Goal: Information Seeking & Learning: Learn about a topic

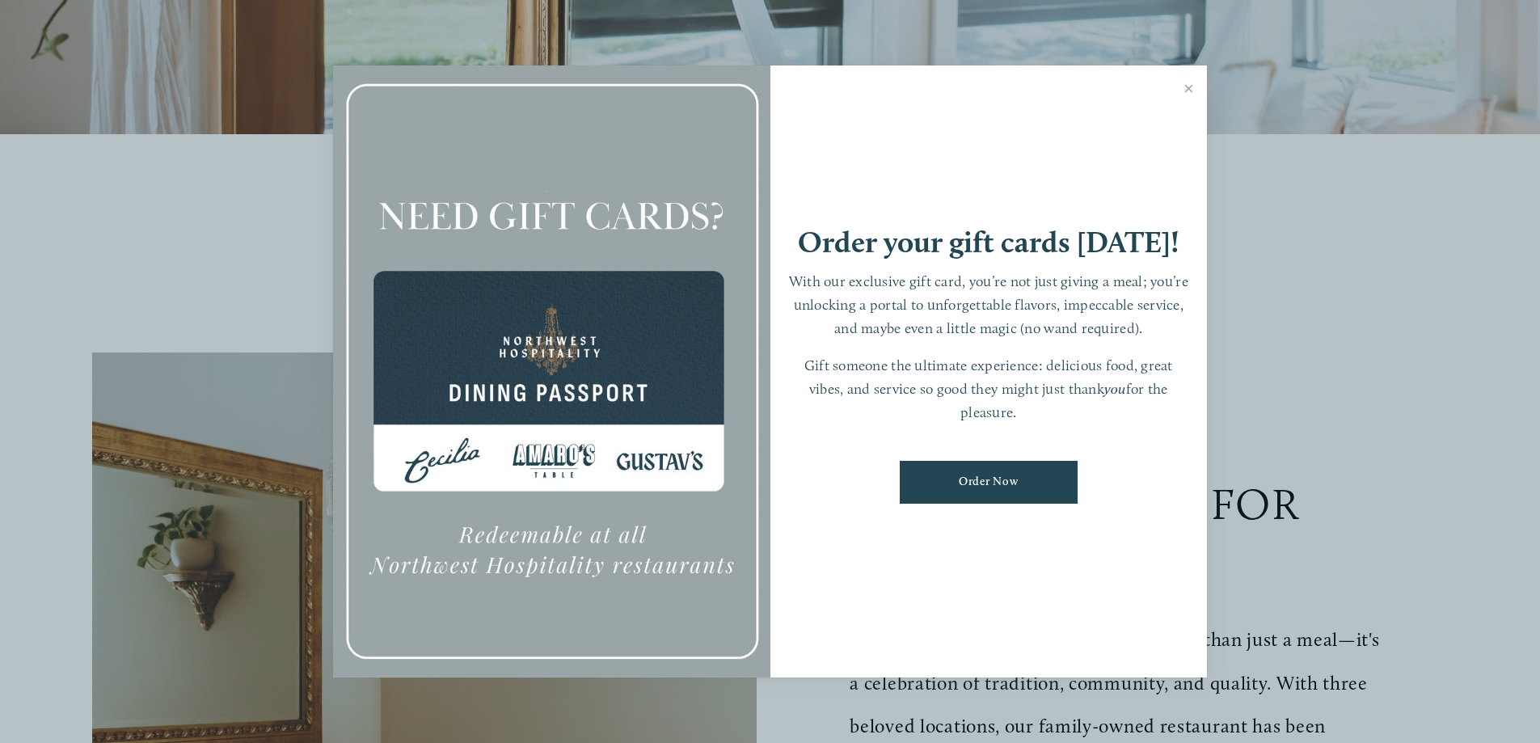
scroll to position [647, 0]
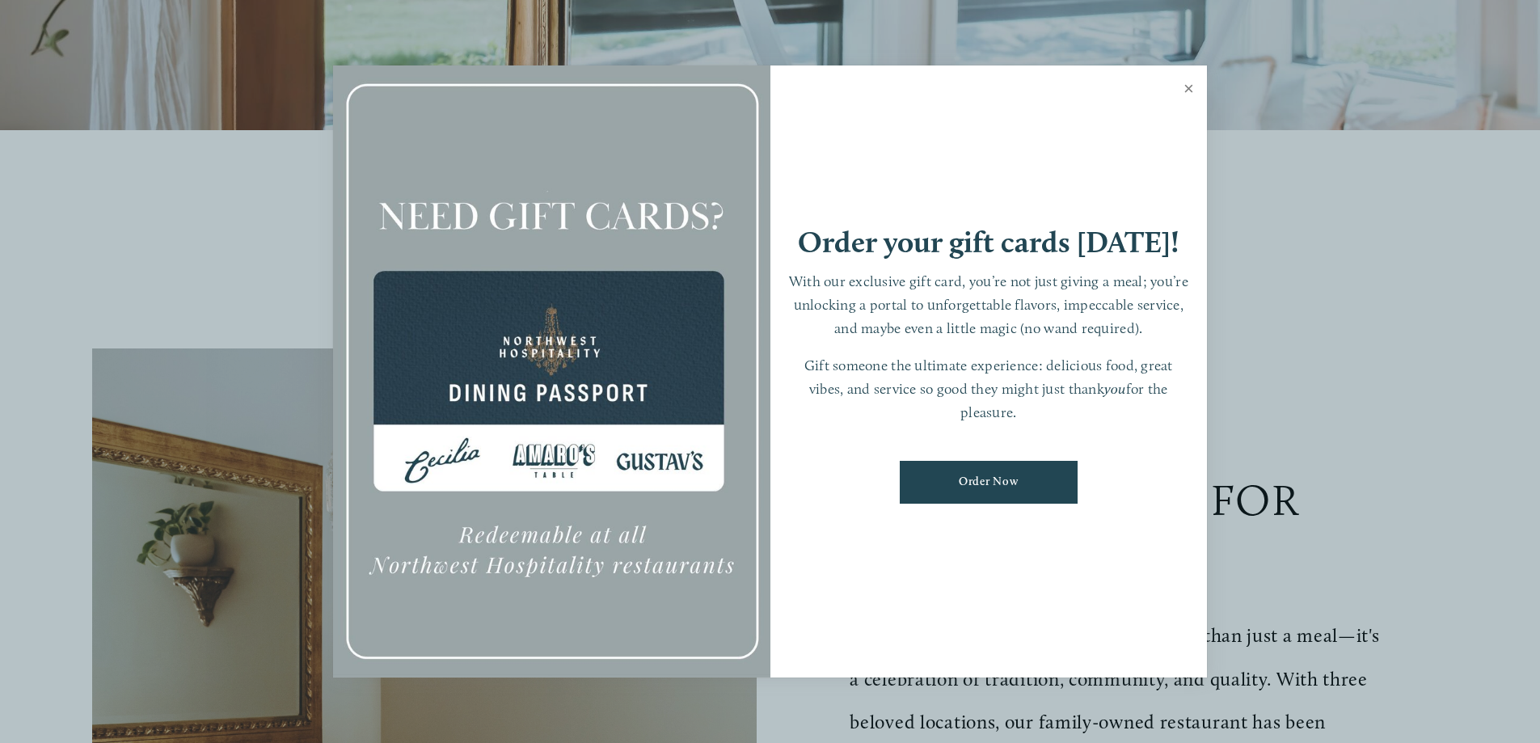
click at [1187, 85] on link "Close" at bounding box center [1189, 90] width 32 height 45
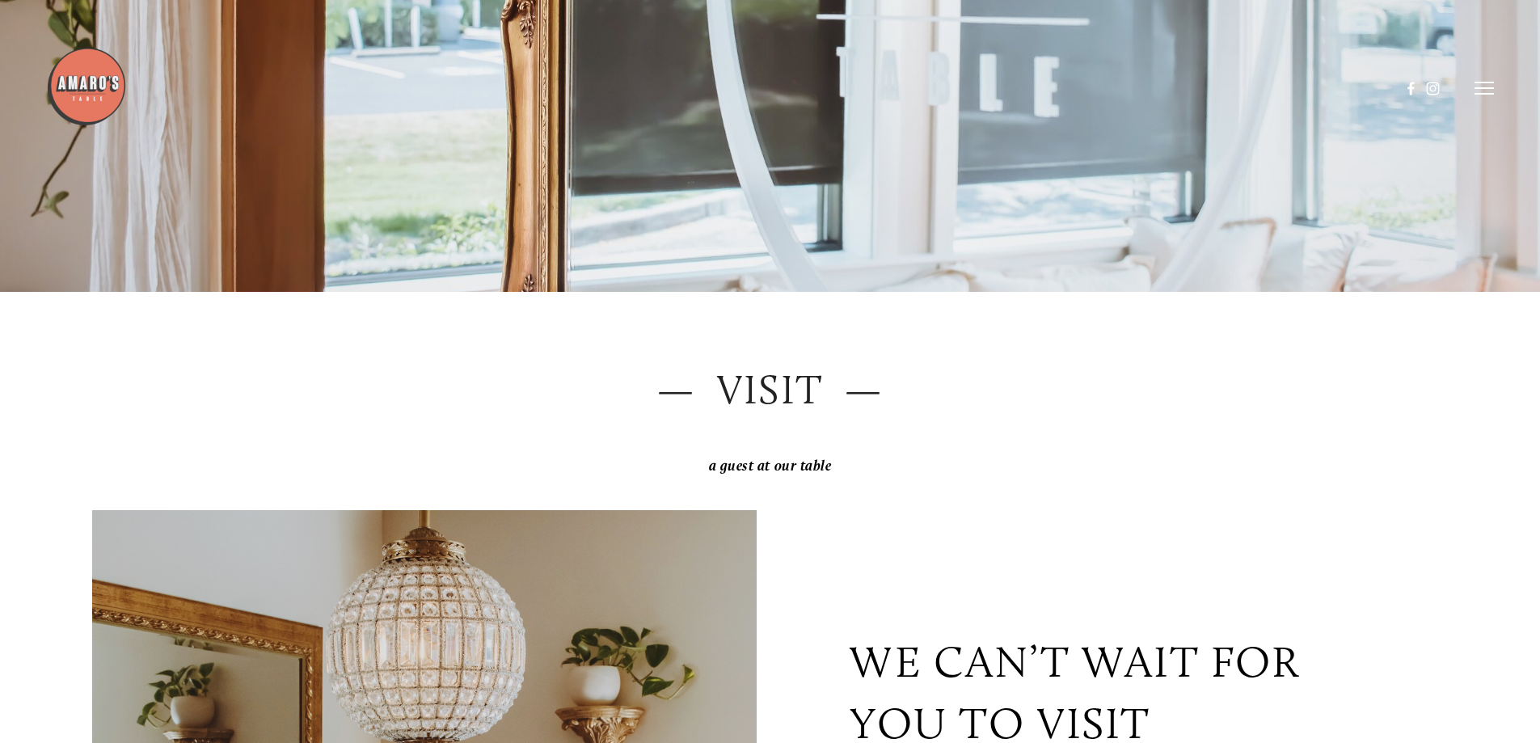
scroll to position [0, 0]
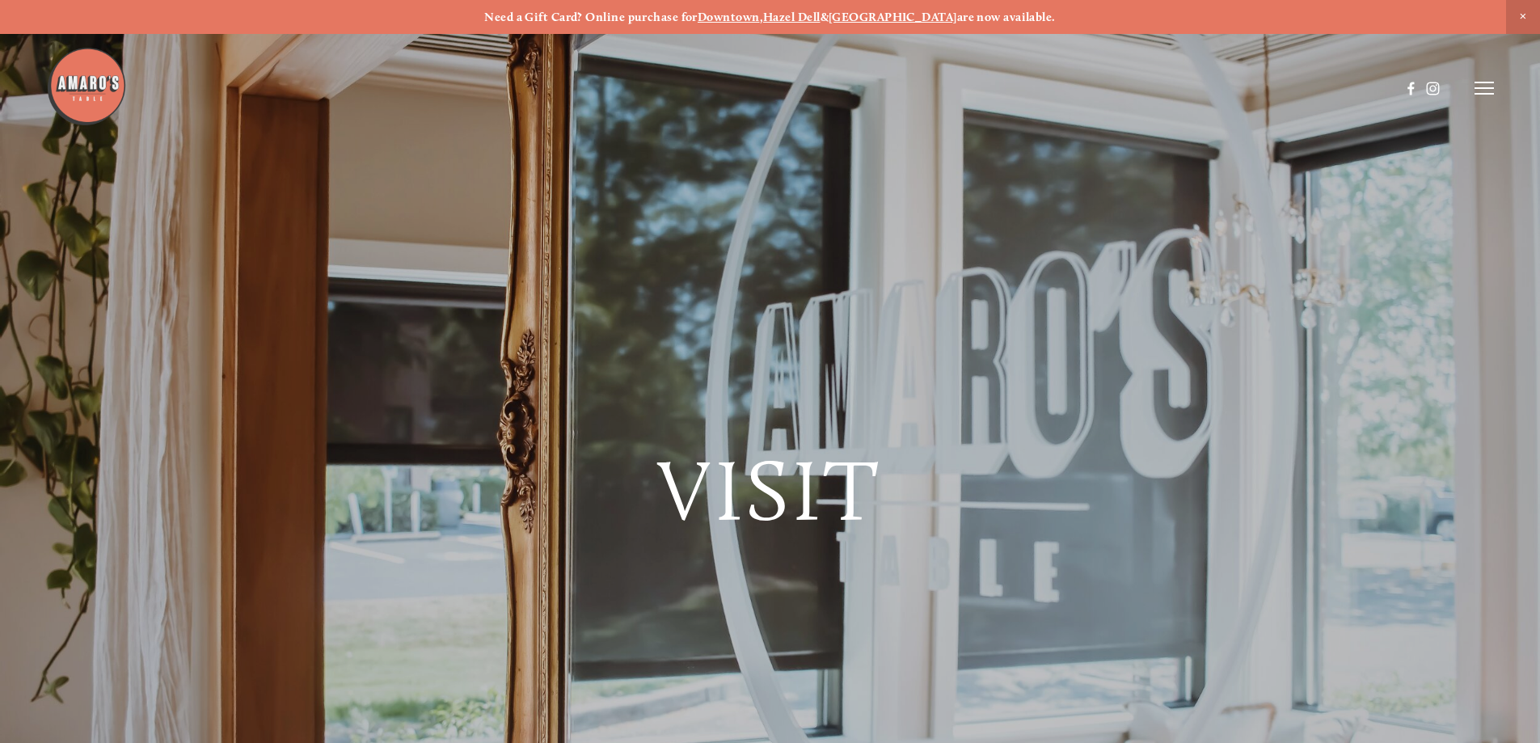
click at [1487, 82] on line at bounding box center [1484, 82] width 19 height 0
click at [1147, 92] on span "Menu" at bounding box center [1145, 87] width 33 height 15
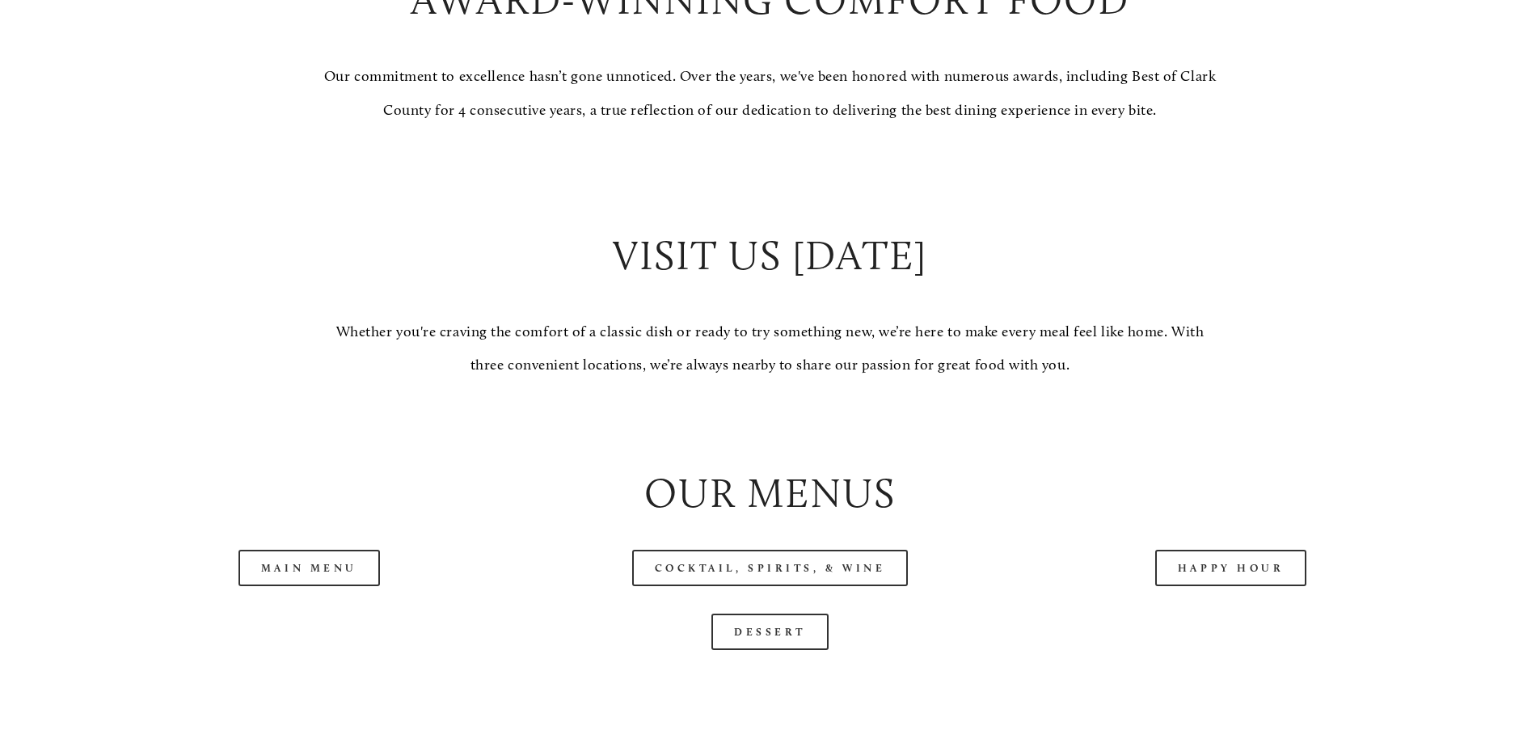
scroll to position [1698, 0]
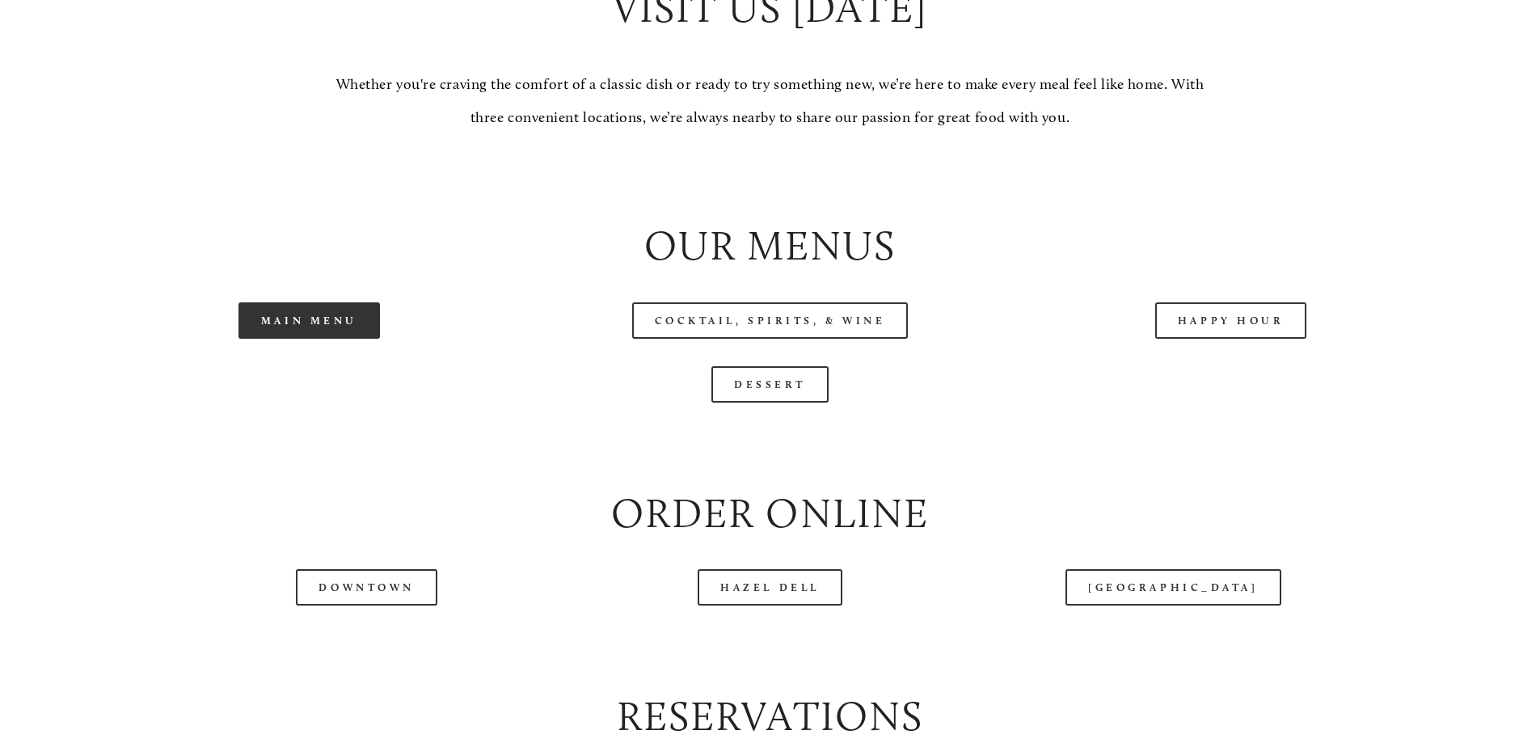
click at [327, 339] on link "Main Menu" at bounding box center [308, 320] width 141 height 36
drag, startPoint x: 611, startPoint y: 61, endPoint x: 956, endPoint y: 78, distance: 345.6
click at [956, 78] on div at bounding box center [723, 48] width 1354 height 84
drag, startPoint x: 921, startPoint y: 53, endPoint x: 610, endPoint y: 53, distance: 310.4
click at [610, 53] on div at bounding box center [723, 48] width 1354 height 84
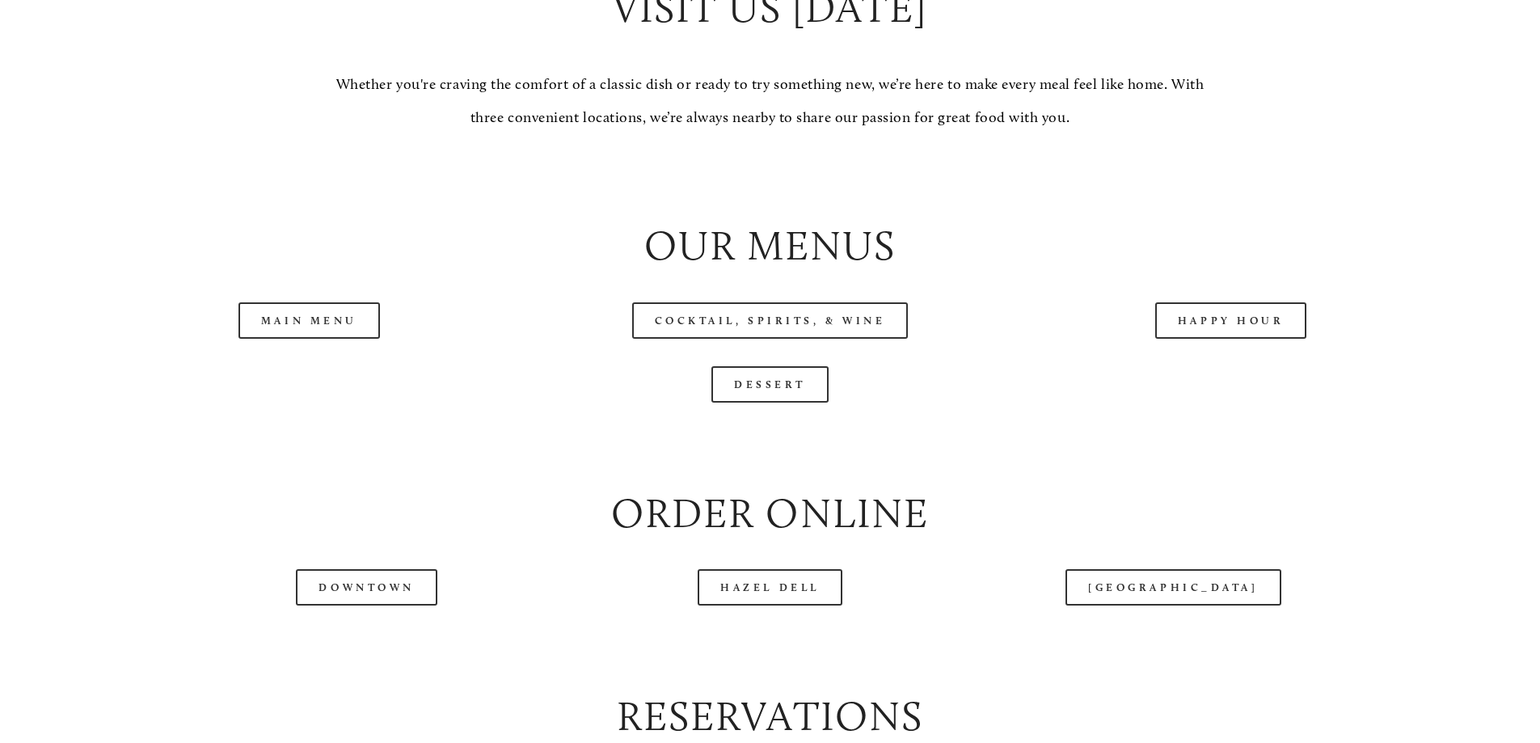
drag, startPoint x: 604, startPoint y: 44, endPoint x: 928, endPoint y: 67, distance: 325.0
click at [928, 67] on div at bounding box center [723, 48] width 1354 height 84
drag, startPoint x: 613, startPoint y: 64, endPoint x: 943, endPoint y: 61, distance: 329.8
click at [943, 61] on div at bounding box center [723, 48] width 1354 height 84
drag, startPoint x: 902, startPoint y: 65, endPoint x: 557, endPoint y: 47, distance: 345.7
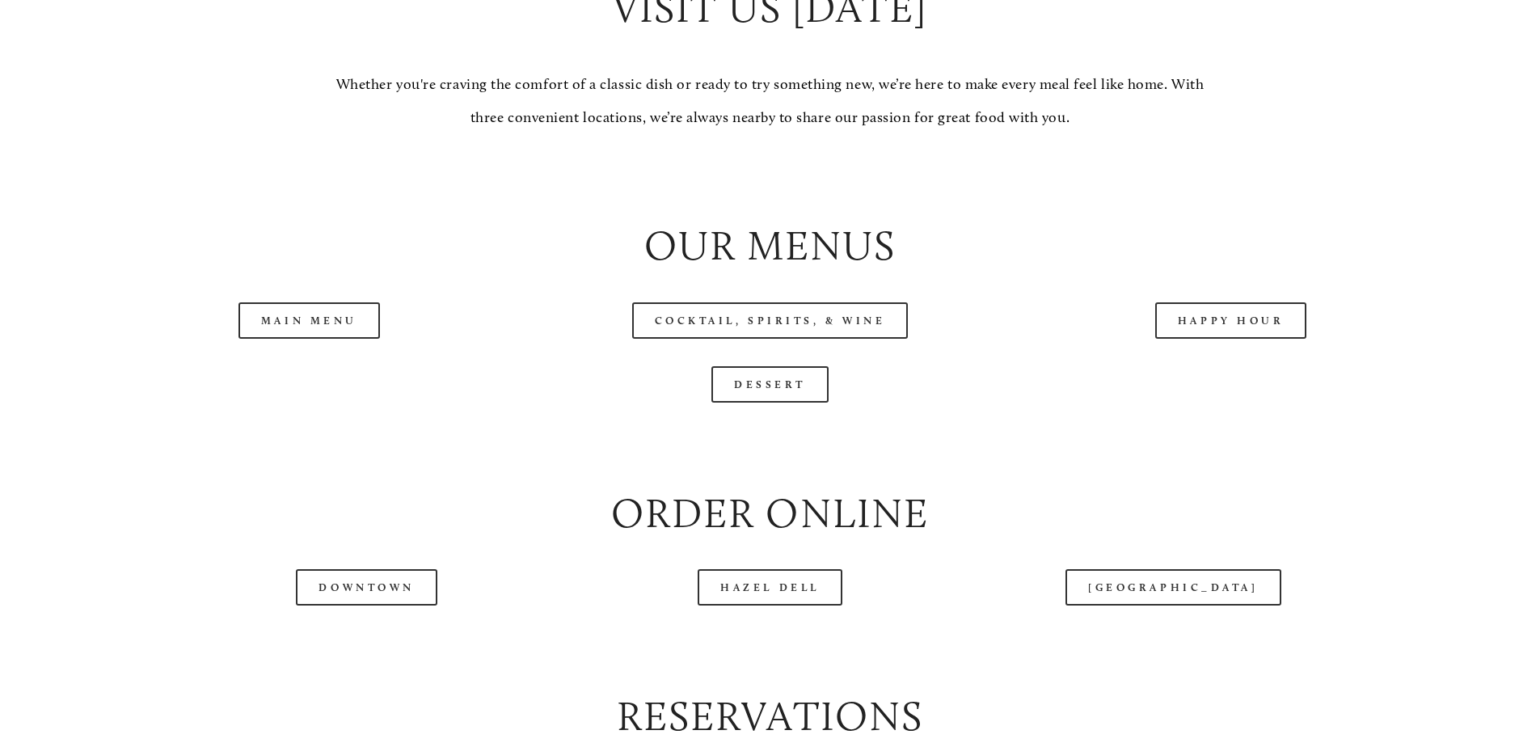
click at [633, 60] on div at bounding box center [723, 48] width 1354 height 84
